Goal: Task Accomplishment & Management: Manage account settings

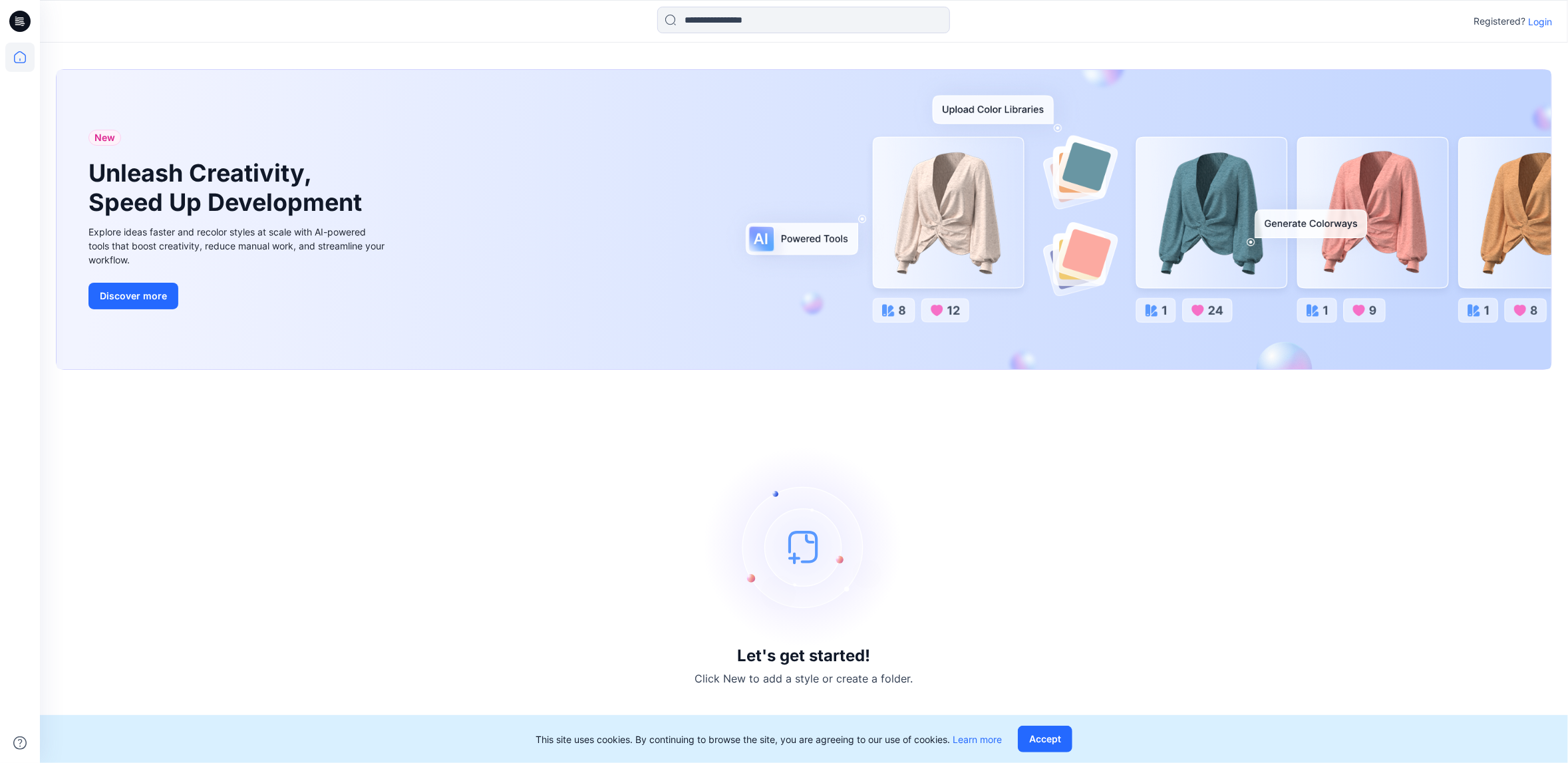
click at [1535, 16] on p "Login" at bounding box center [1540, 22] width 24 height 14
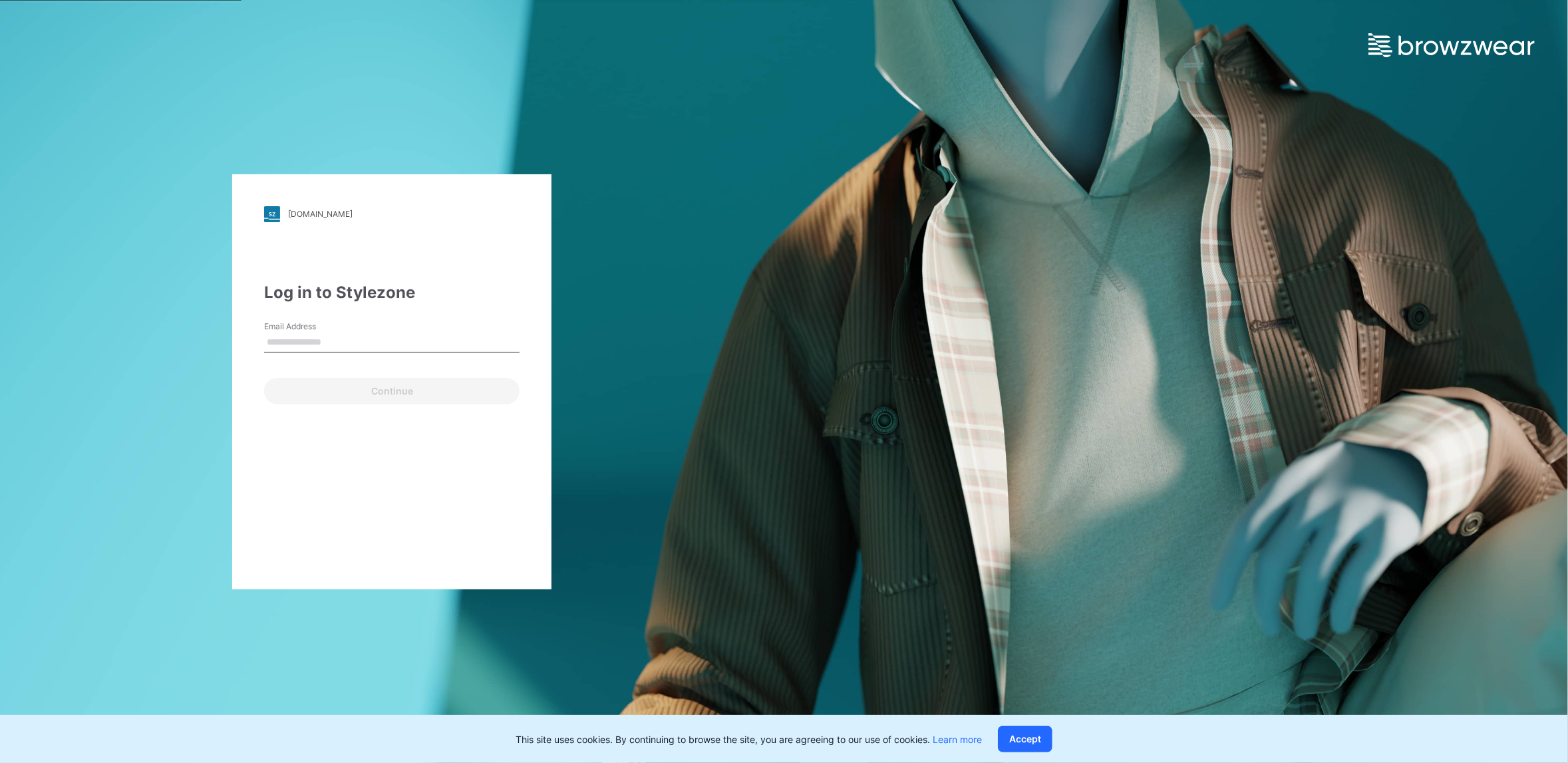
type input "**********"
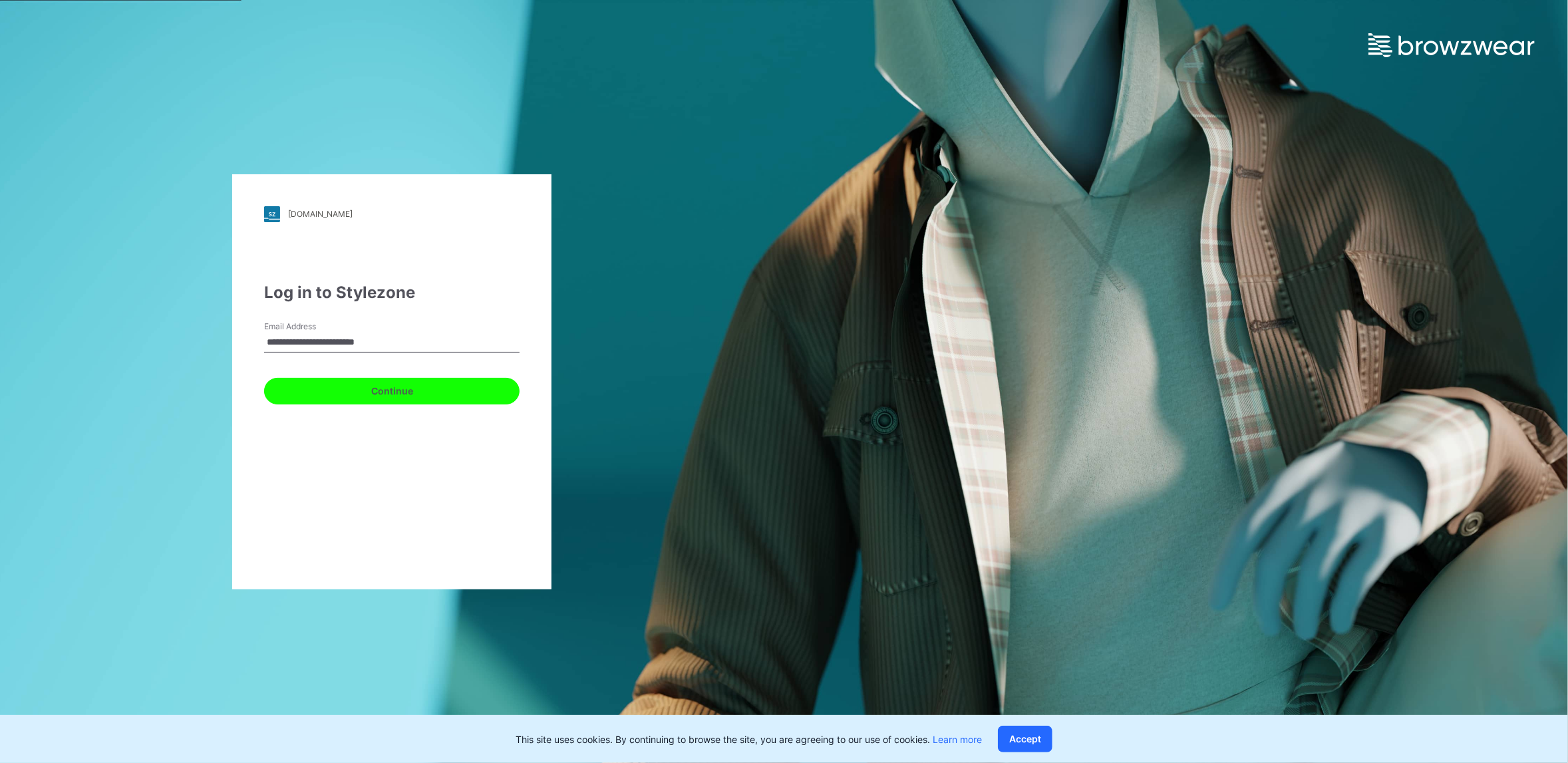
click at [426, 389] on button "Continue" at bounding box center [392, 391] width 255 height 27
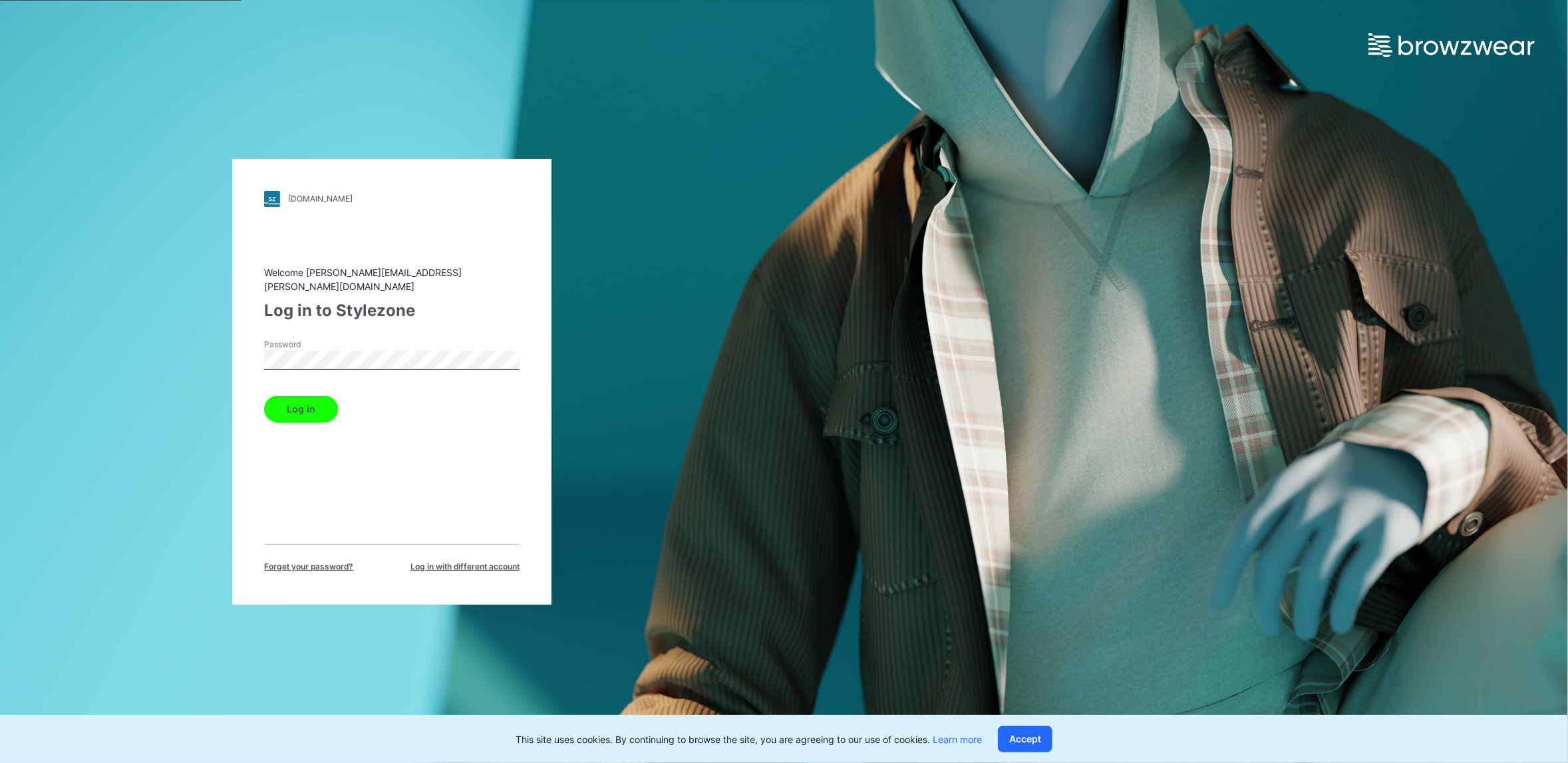
click at [284, 407] on button "Log in" at bounding box center [301, 409] width 74 height 27
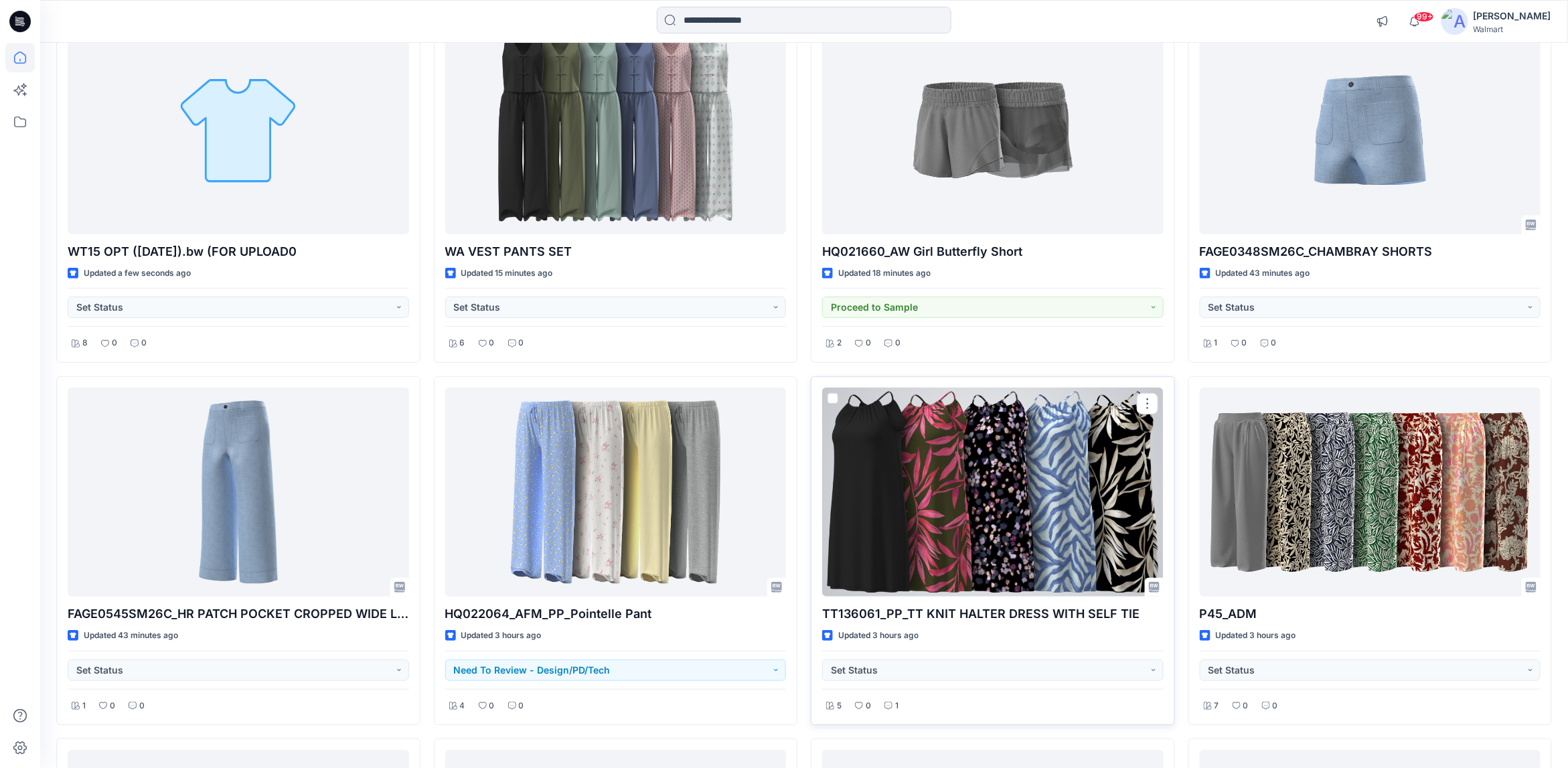
scroll to position [200, 0]
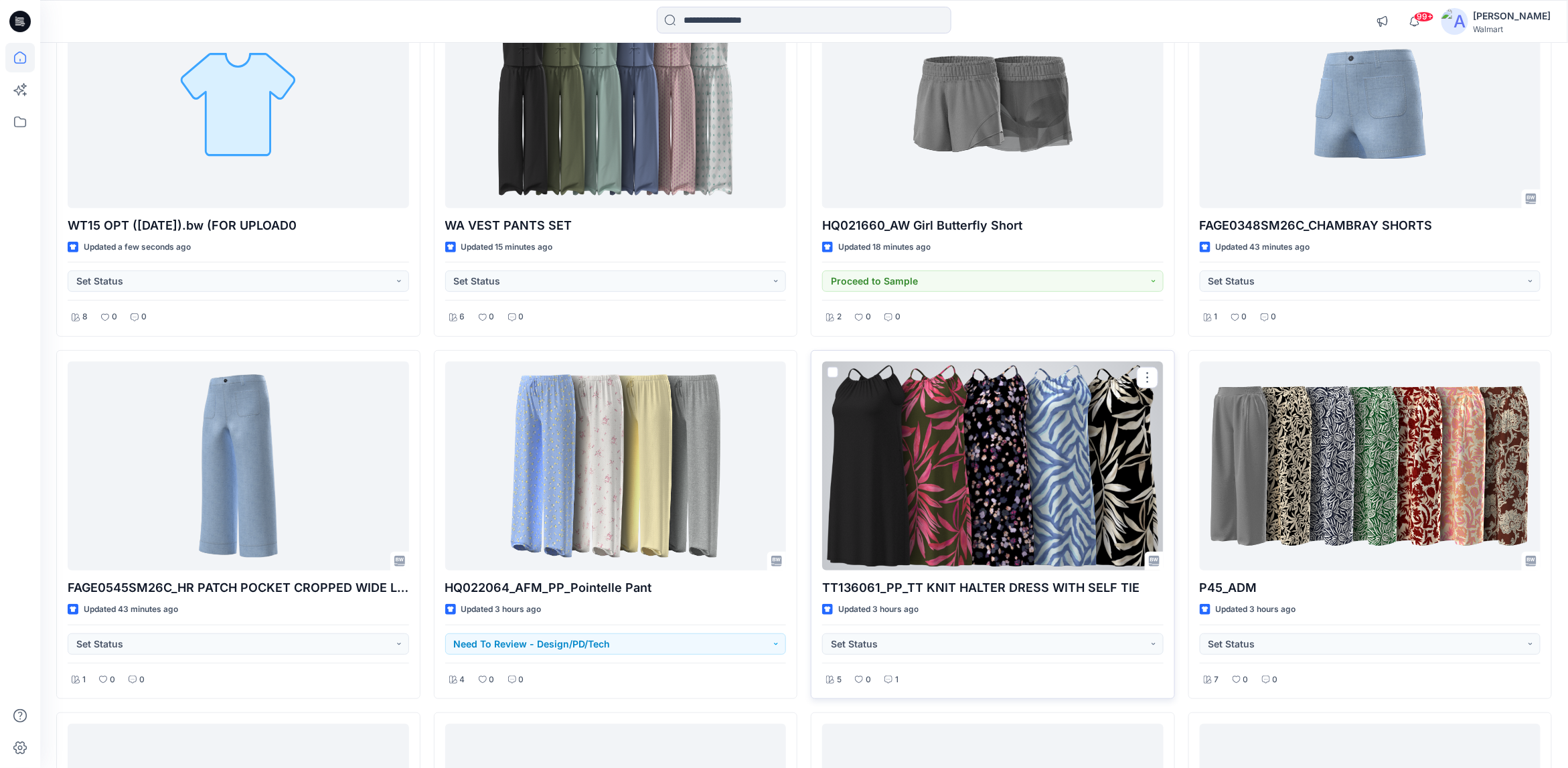
click at [903, 509] on div at bounding box center [993, 466] width 341 height 209
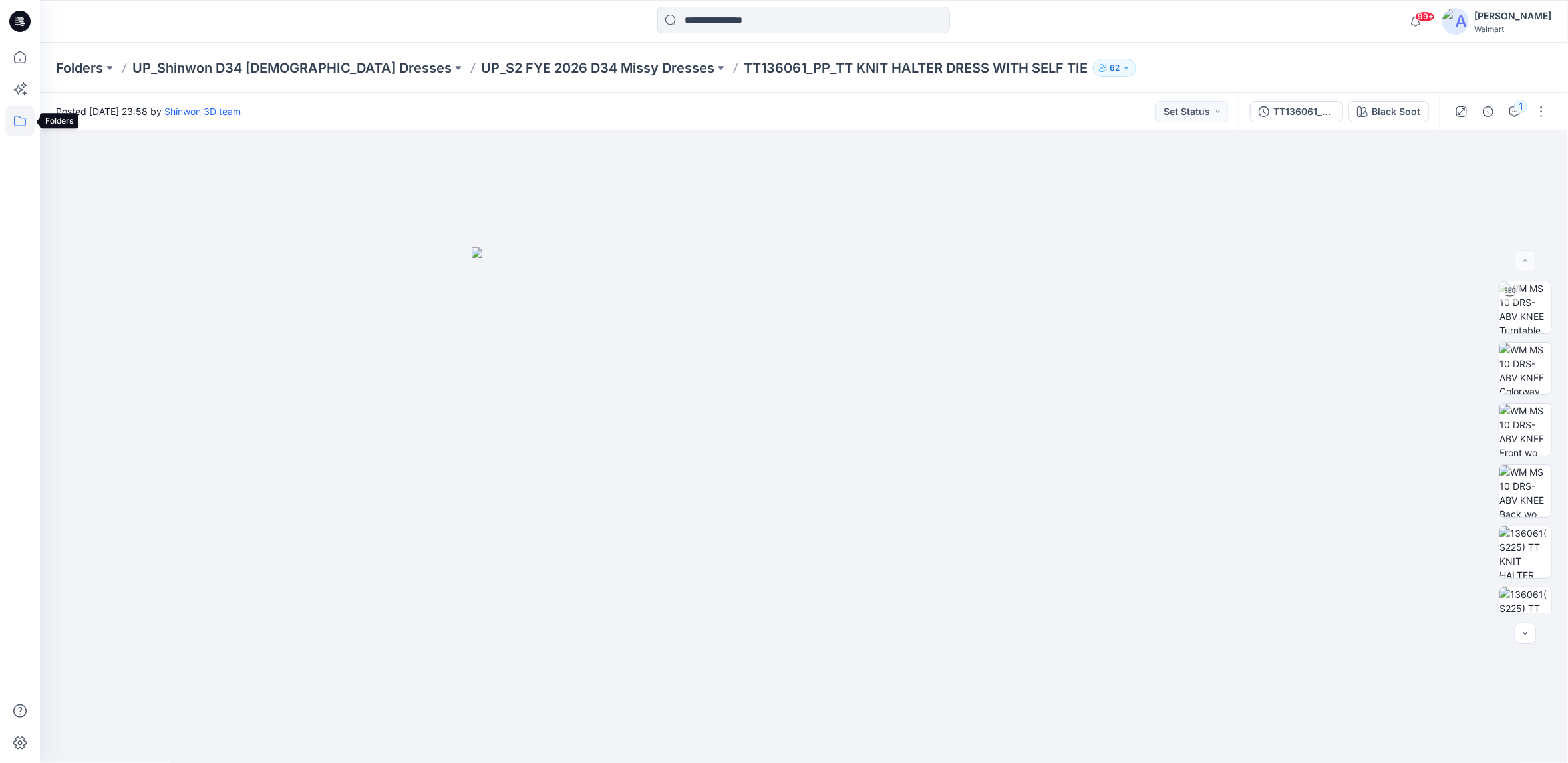
click at [22, 121] on icon at bounding box center [20, 121] width 29 height 29
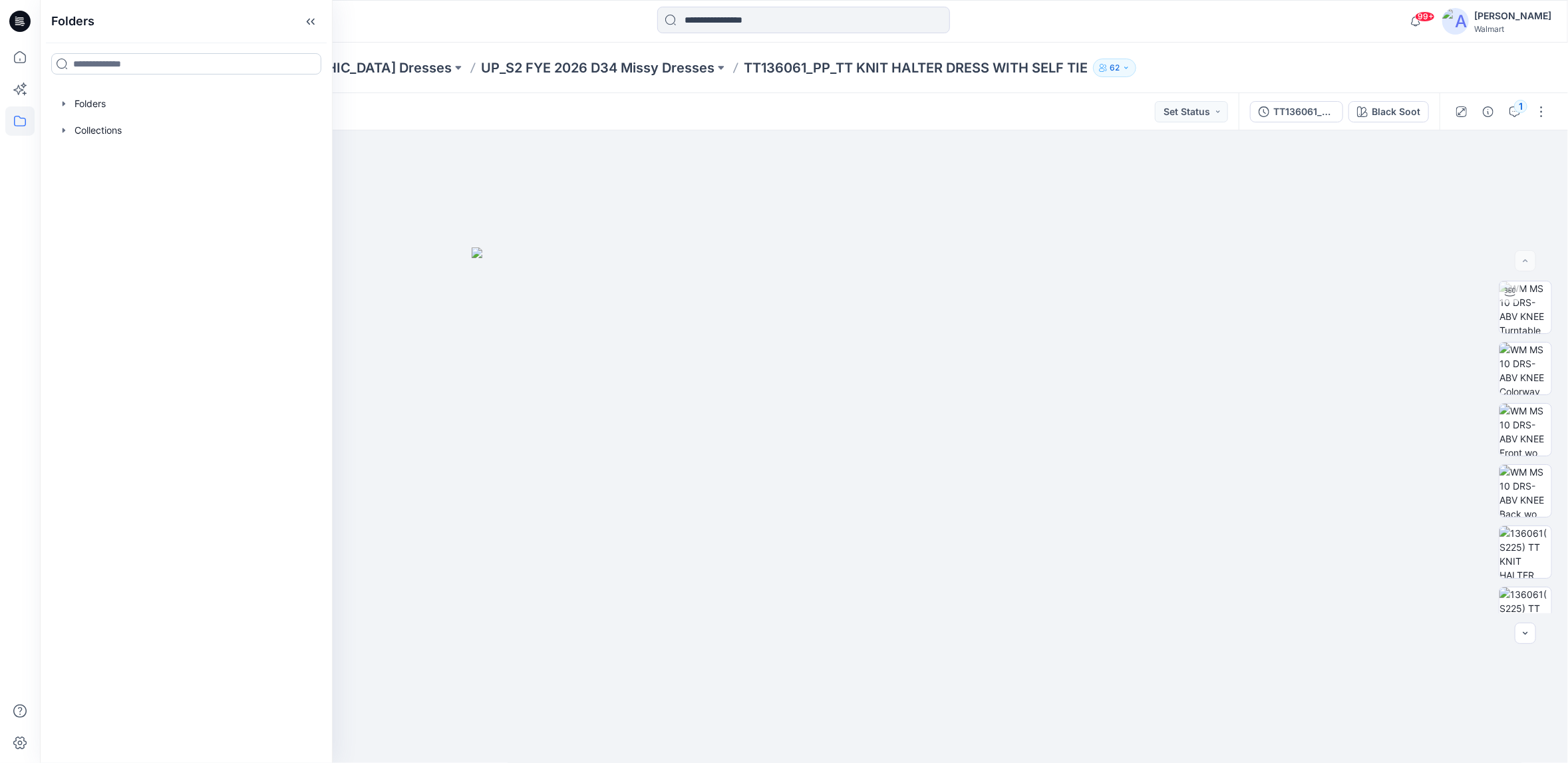
click at [91, 64] on input at bounding box center [186, 63] width 270 height 21
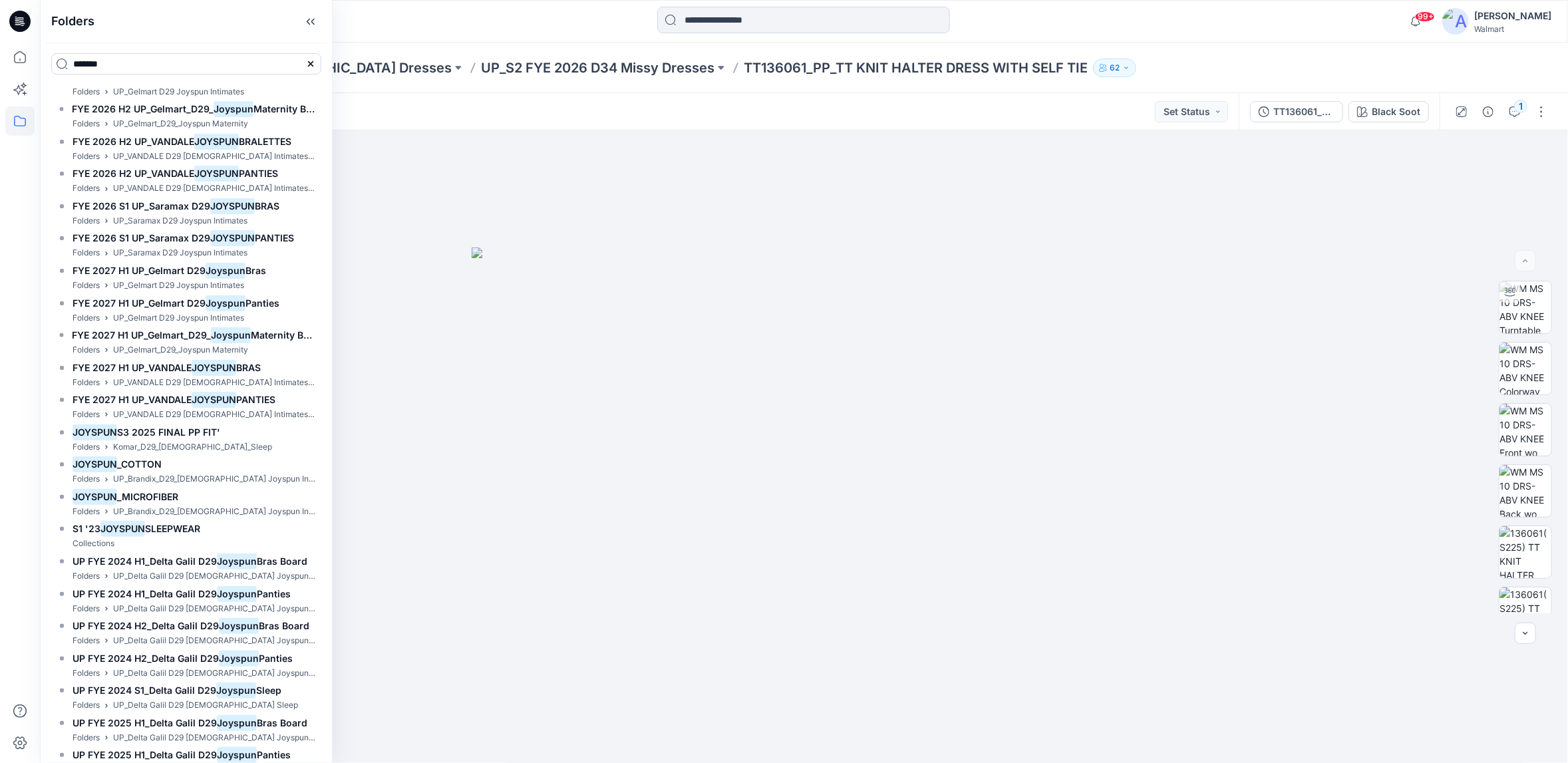
scroll to position [1682, 0]
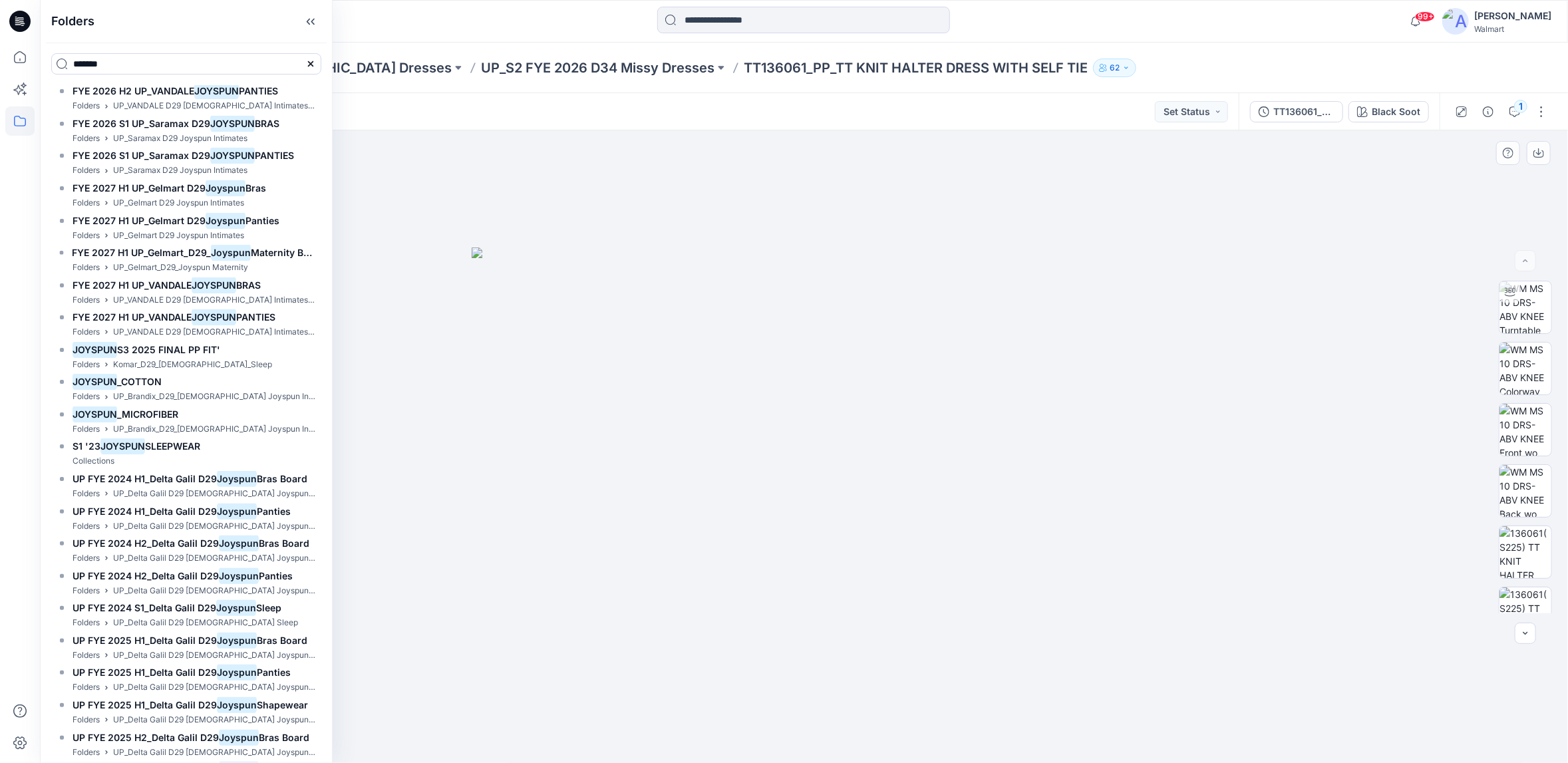
type input "*******"
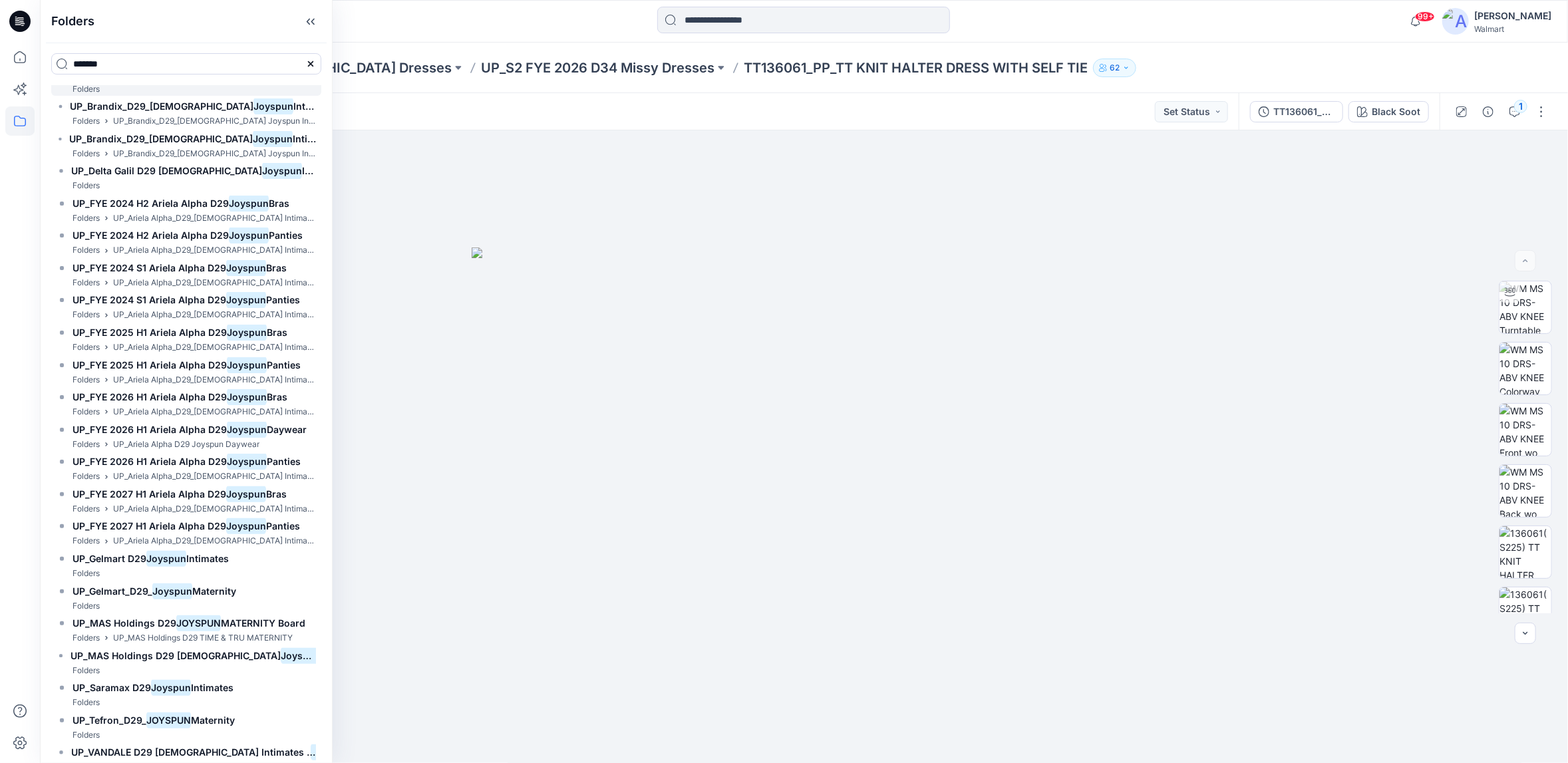
scroll to position [2872, 0]
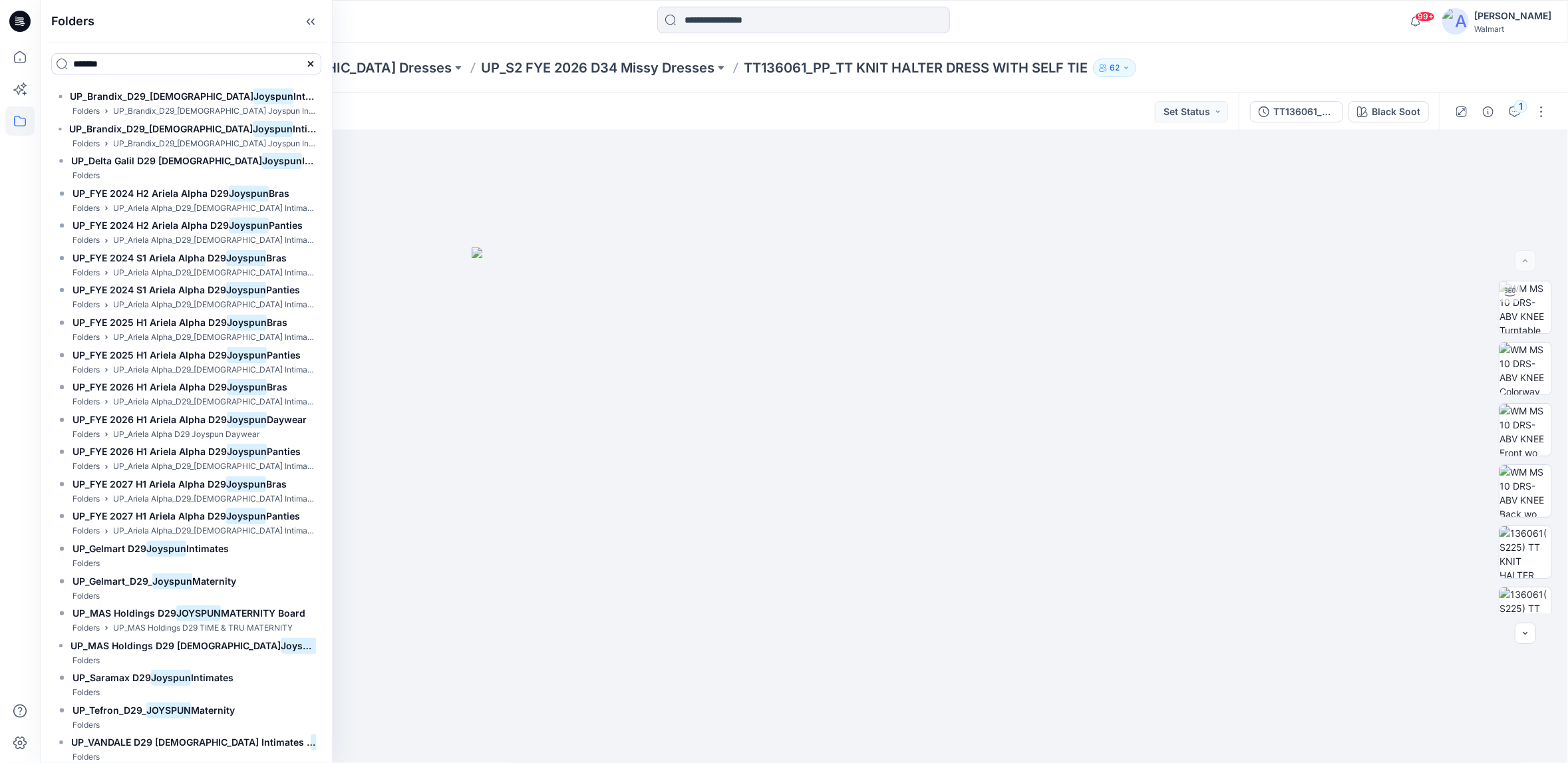
click at [1138, 29] on div at bounding box center [803, 20] width 764 height 29
